Goal: Task Accomplishment & Management: Manage account settings

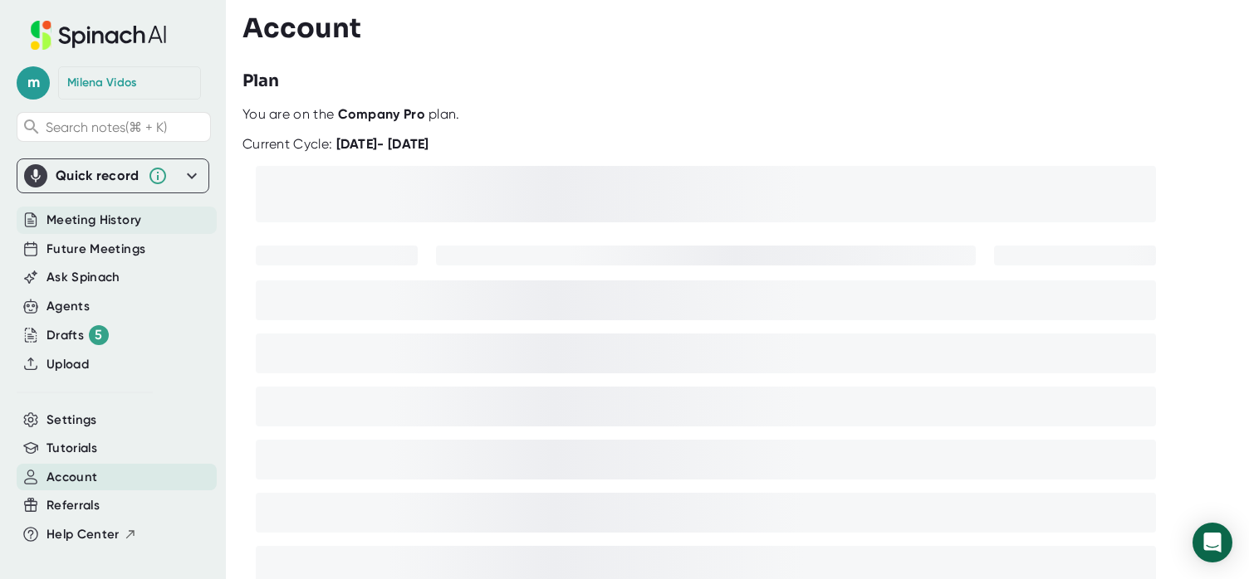
click at [94, 222] on span "Meeting History" at bounding box center [93, 220] width 95 height 19
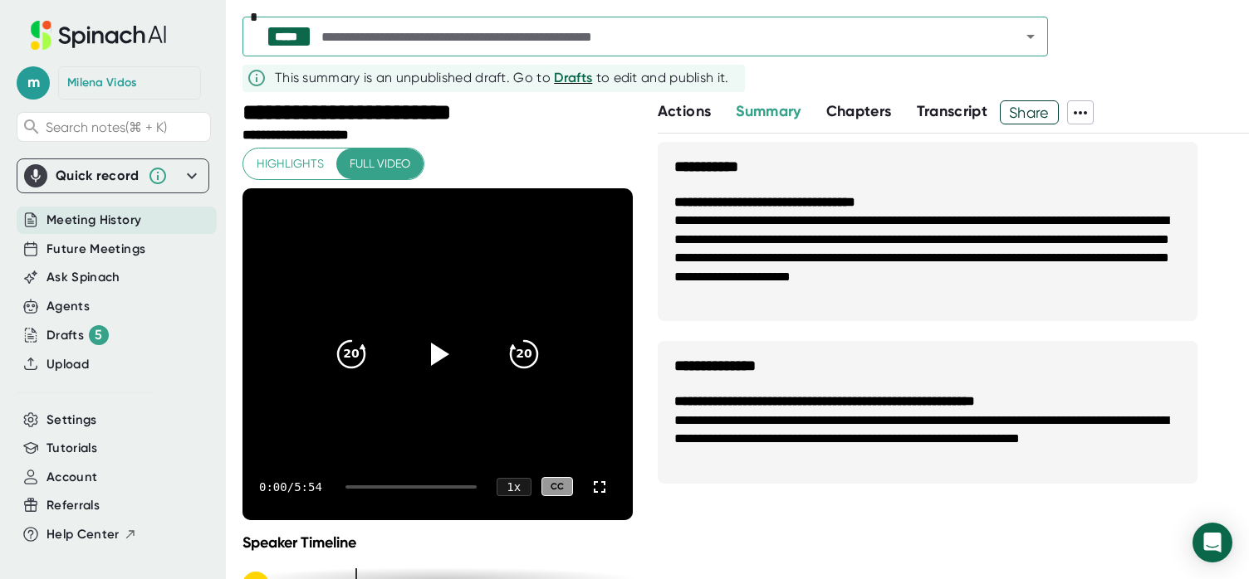
click at [83, 215] on span "Meeting History" at bounding box center [93, 220] width 95 height 19
click at [88, 251] on span "Future Meetings" at bounding box center [95, 249] width 99 height 19
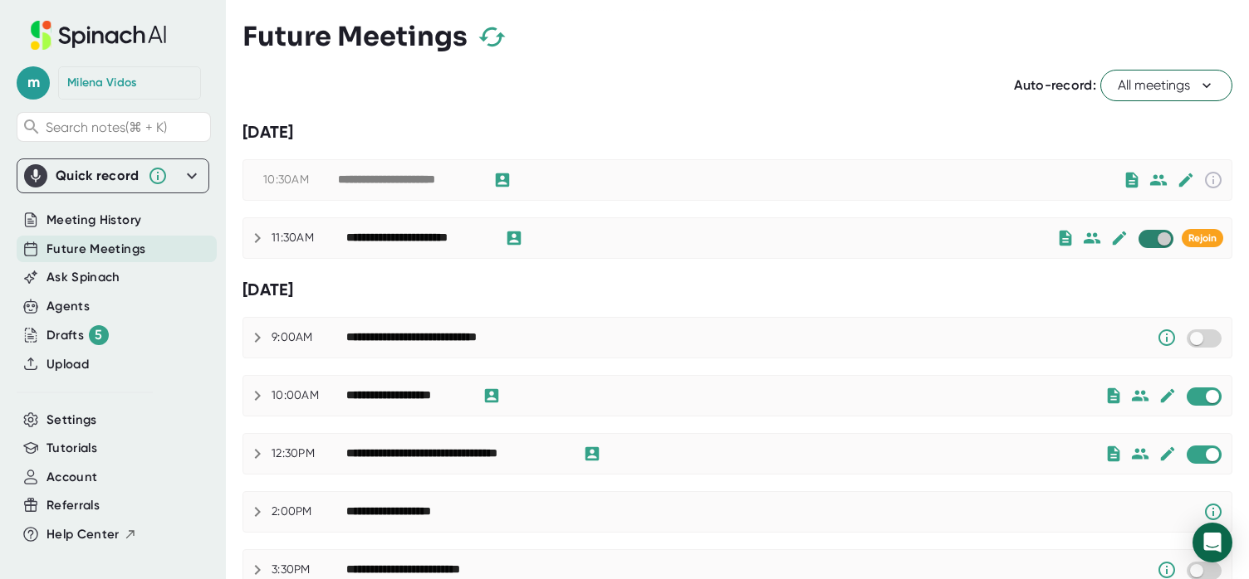
click at [1166, 236] on input "checkbox" at bounding box center [1163, 239] width 47 height 15
checkbox input "true"
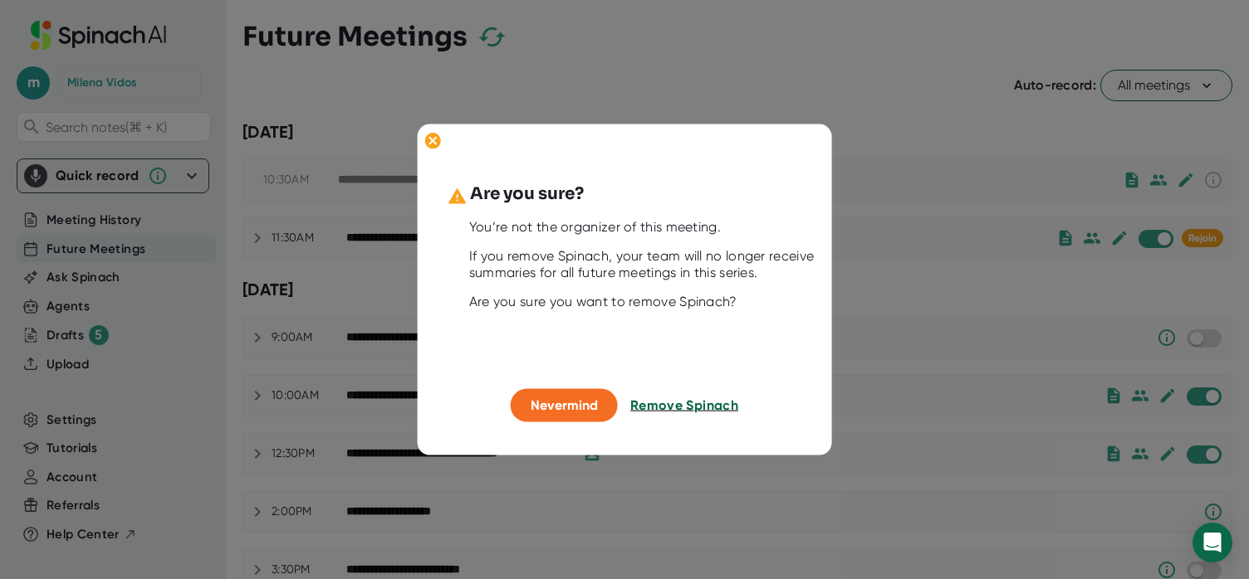
click at [654, 408] on span "Remove Spinach" at bounding box center [684, 406] width 108 height 16
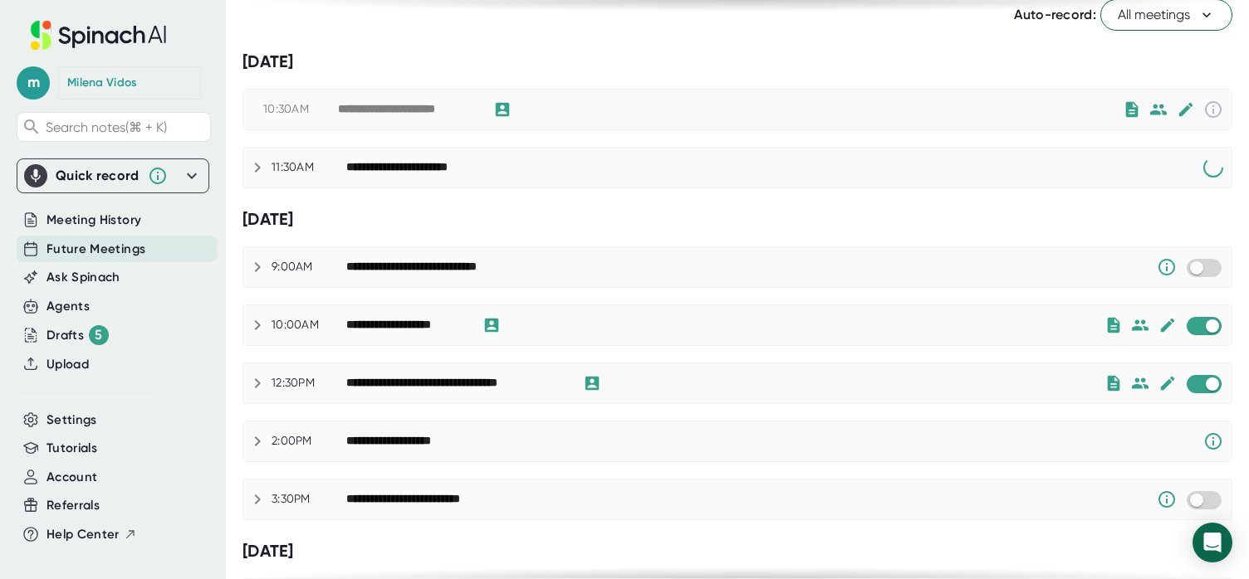
scroll to position [76, 0]
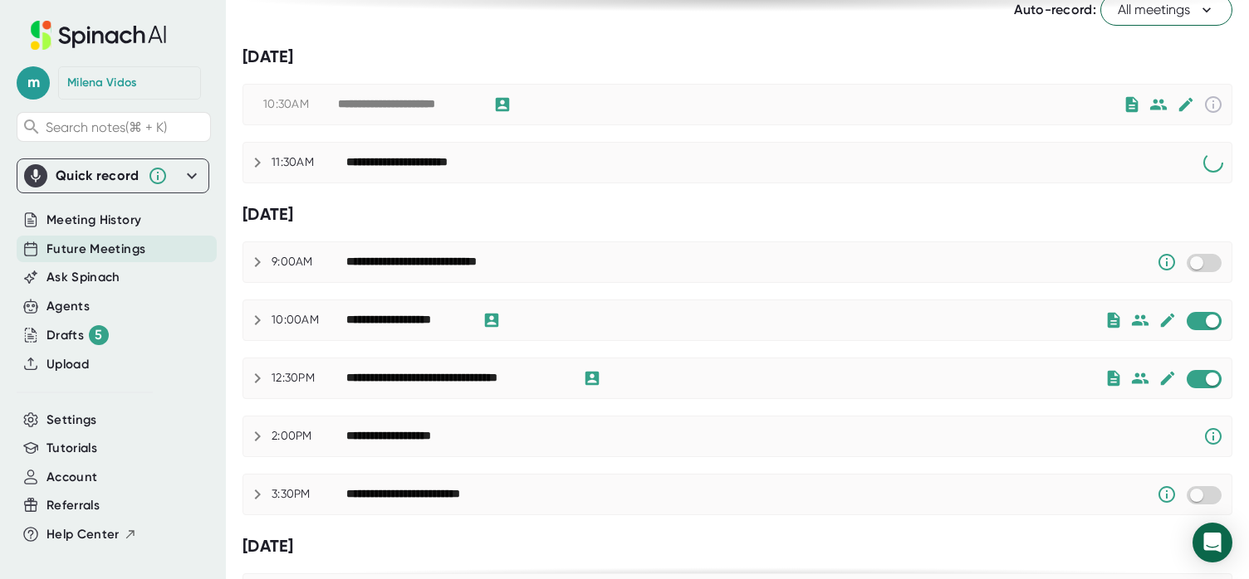
click at [1200, 388] on span at bounding box center [1203, 379] width 35 height 18
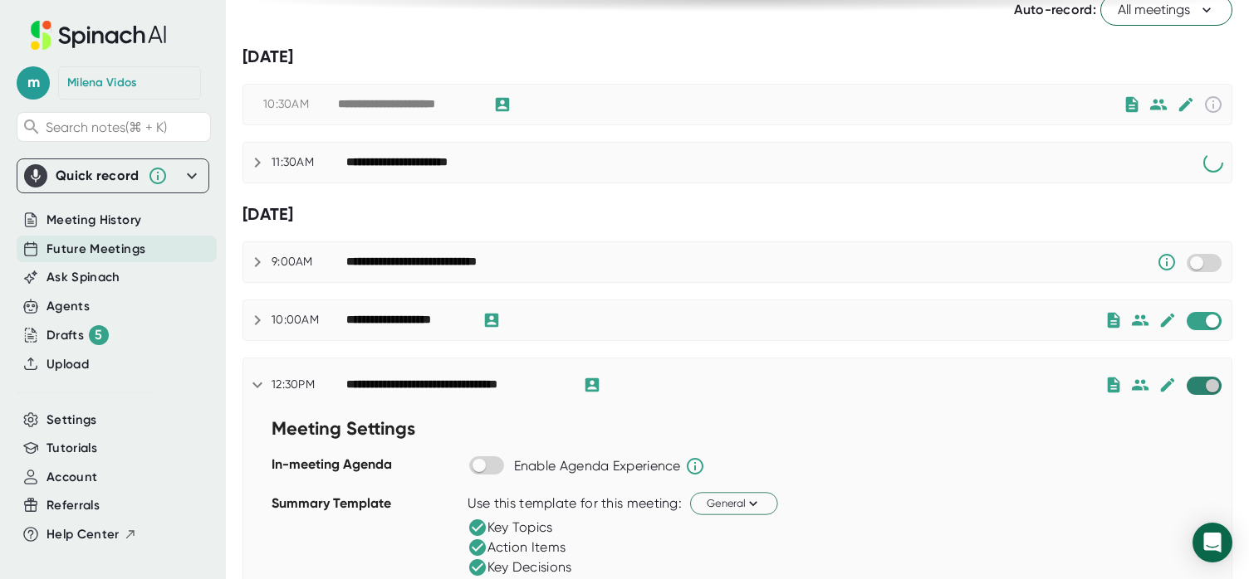
click at [1209, 380] on input "checkbox" at bounding box center [1211, 386] width 47 height 15
checkbox input "true"
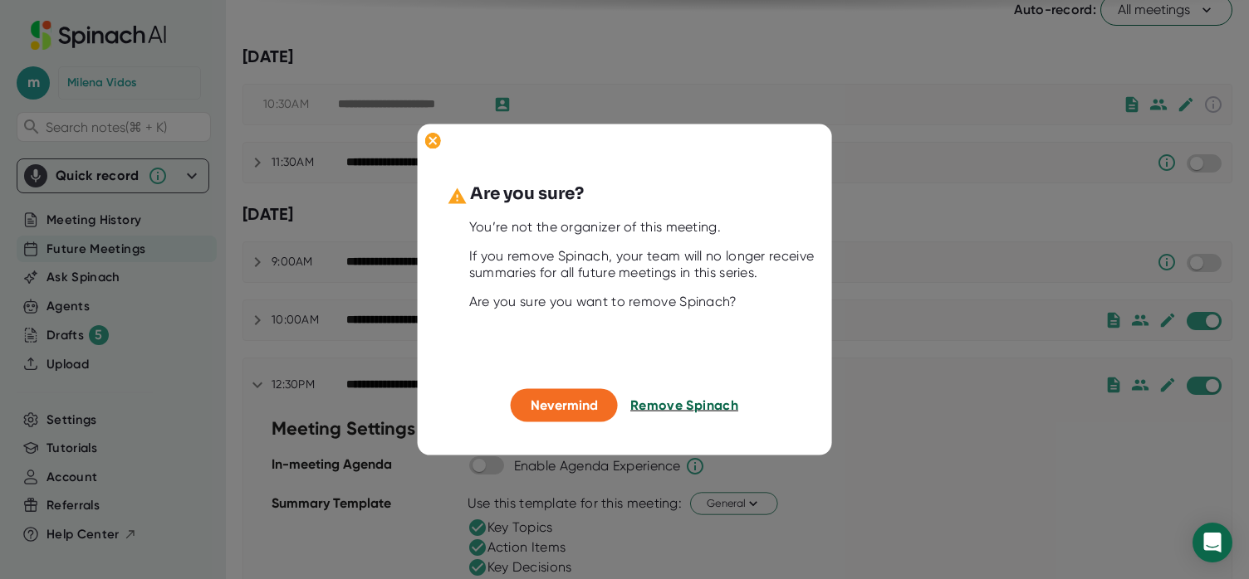
click at [674, 408] on span "Remove Spinach" at bounding box center [684, 406] width 108 height 16
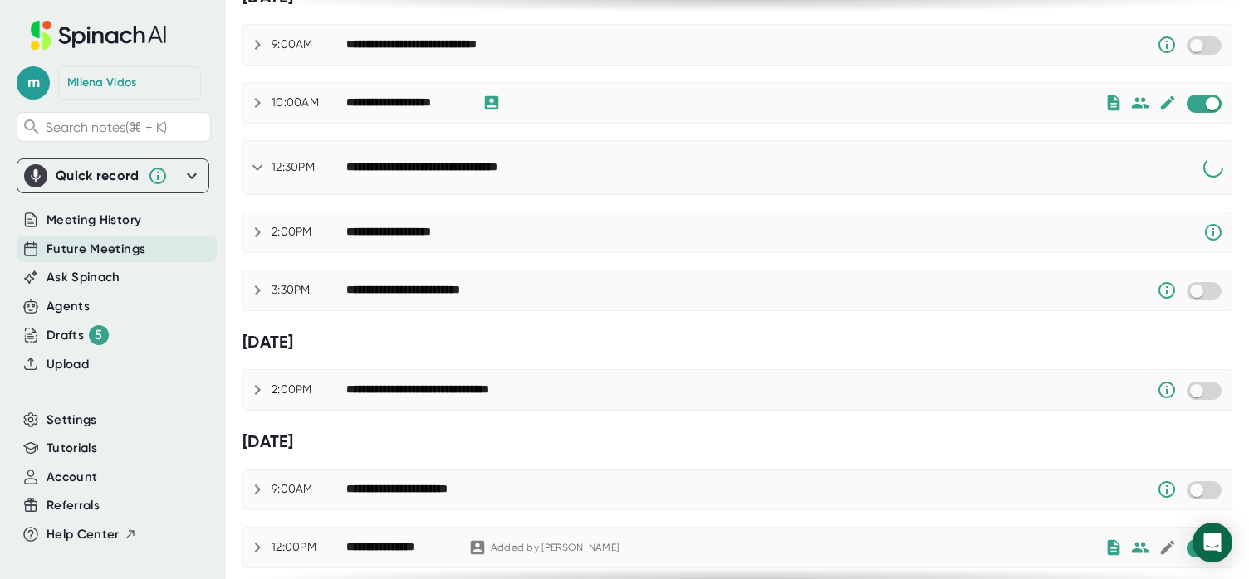
scroll to position [0, 0]
